Goal: Task Accomplishment & Management: Manage account settings

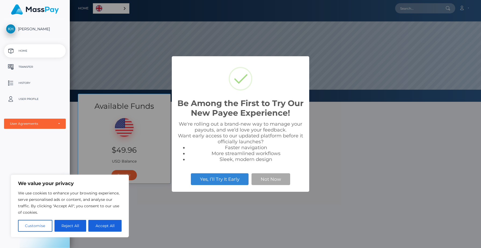
scroll to position [102, 411]
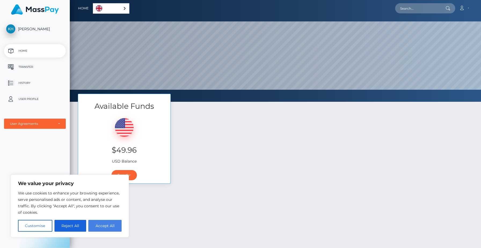
click at [111, 222] on button "Accept All" at bounding box center [104, 226] width 33 height 12
checkbox input "true"
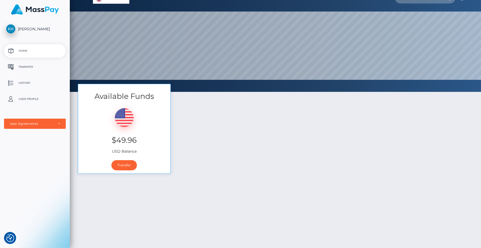
scroll to position [0, 0]
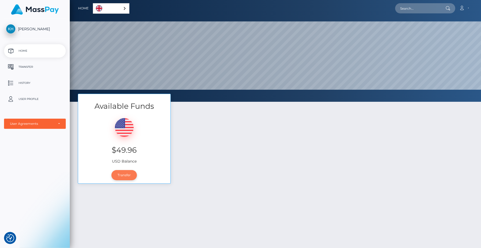
click at [125, 176] on link "Transfer" at bounding box center [123, 175] width 25 height 10
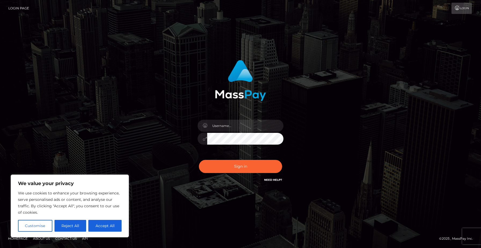
click at [466, 9] on link "Login" at bounding box center [461, 8] width 20 height 11
click at [228, 130] on input "text" at bounding box center [245, 126] width 76 height 12
type input "[DATE]"
click at [222, 164] on button "Sign in" at bounding box center [240, 166] width 83 height 13
